Goal: Task Accomplishment & Management: Complete application form

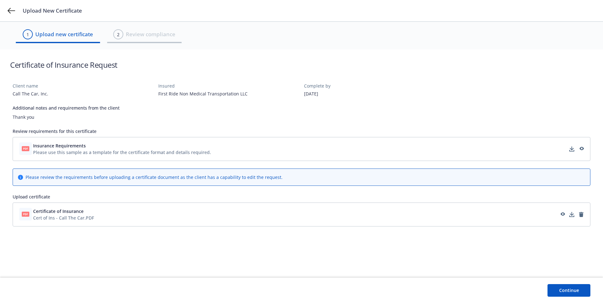
click at [566, 293] on button "Continue" at bounding box center [568, 290] width 43 height 13
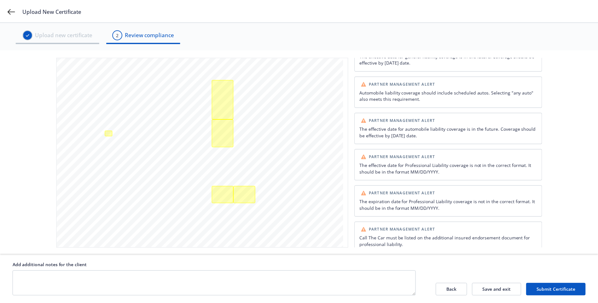
scroll to position [56, 0]
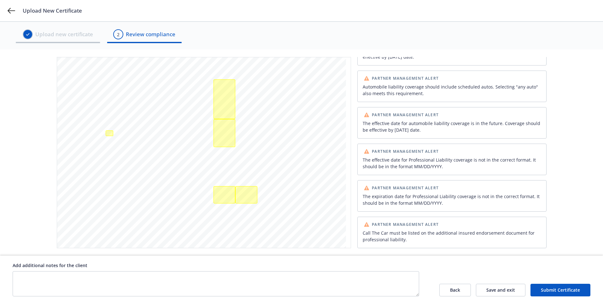
click at [548, 291] on button "Submit Certificate" at bounding box center [560, 290] width 60 height 13
